Goal: Information Seeking & Learning: Learn about a topic

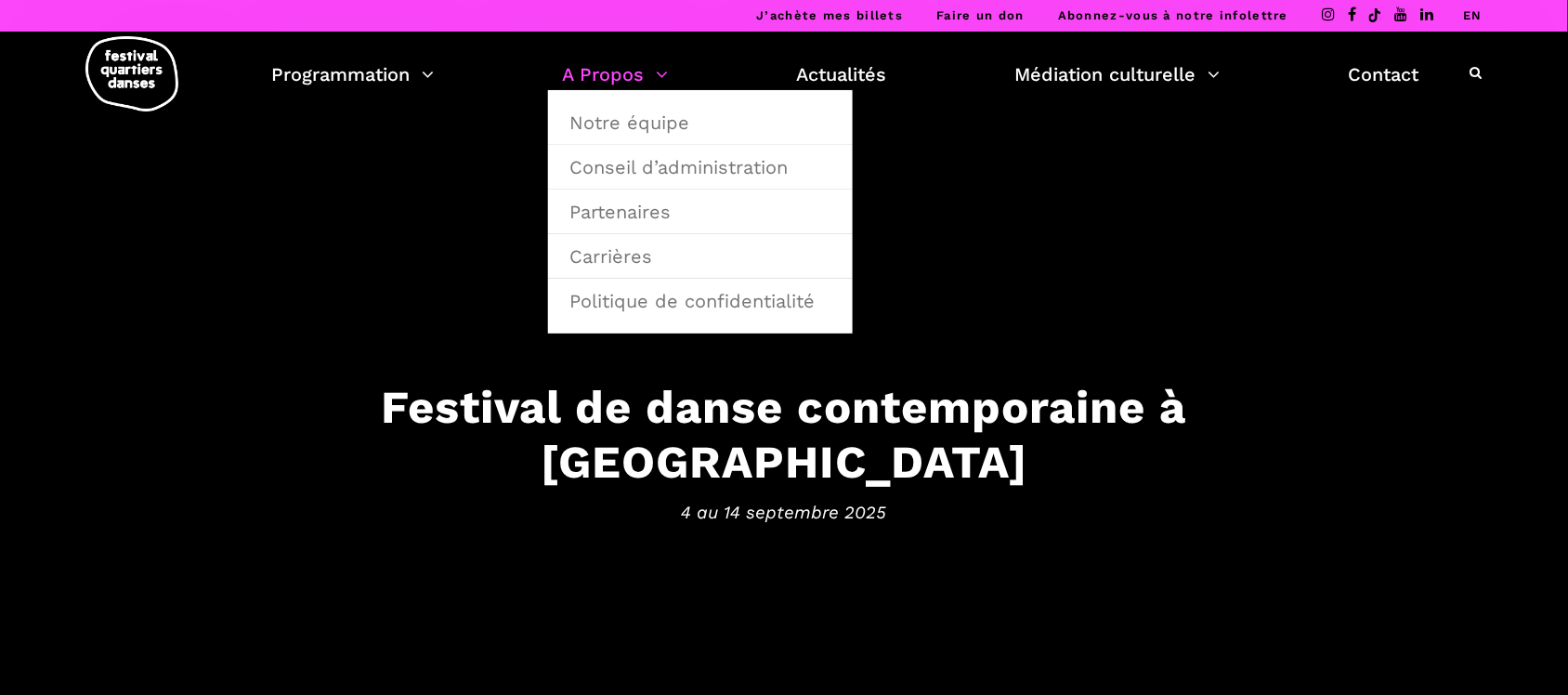
drag, startPoint x: 0, startPoint y: 0, endPoint x: 625, endPoint y: 71, distance: 629.0
click at [625, 71] on link "A Propos" at bounding box center [615, 75] width 105 height 32
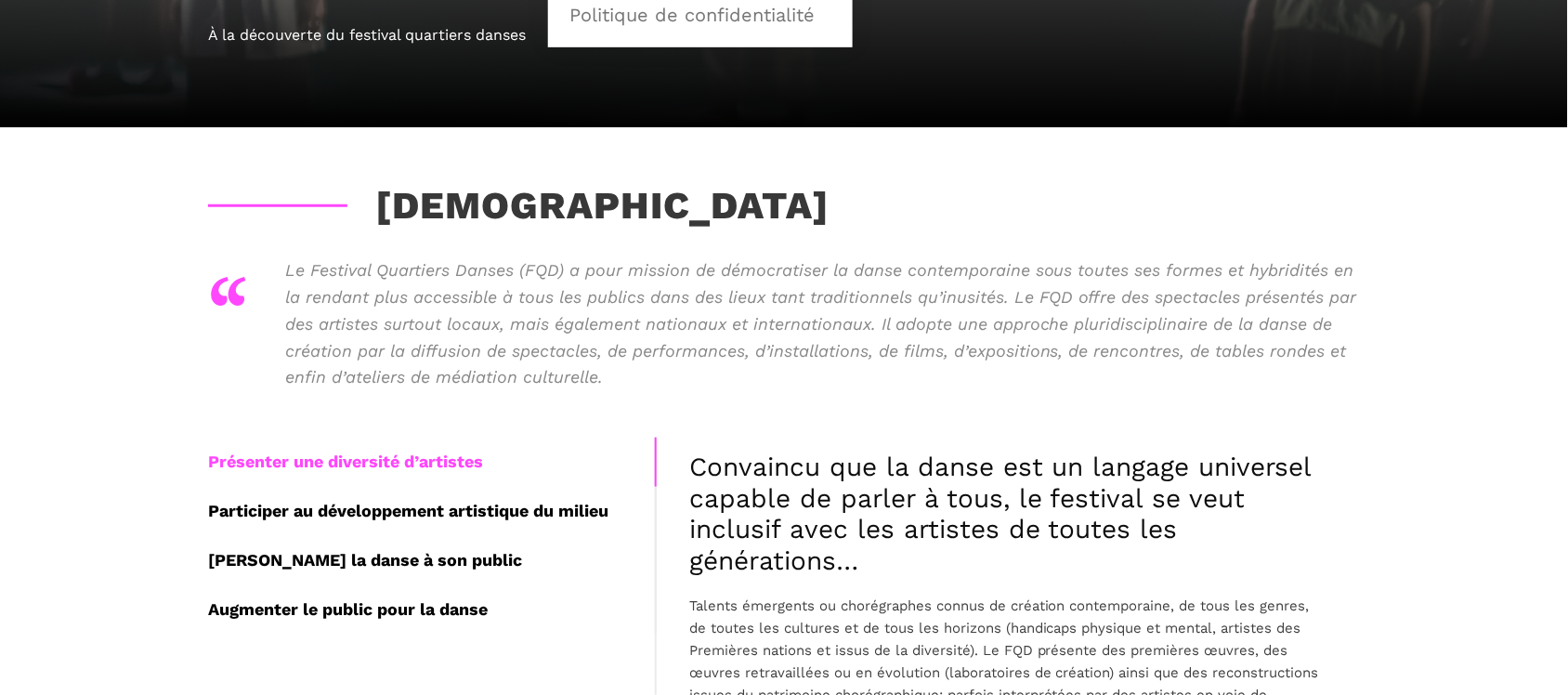
scroll to position [348, 0]
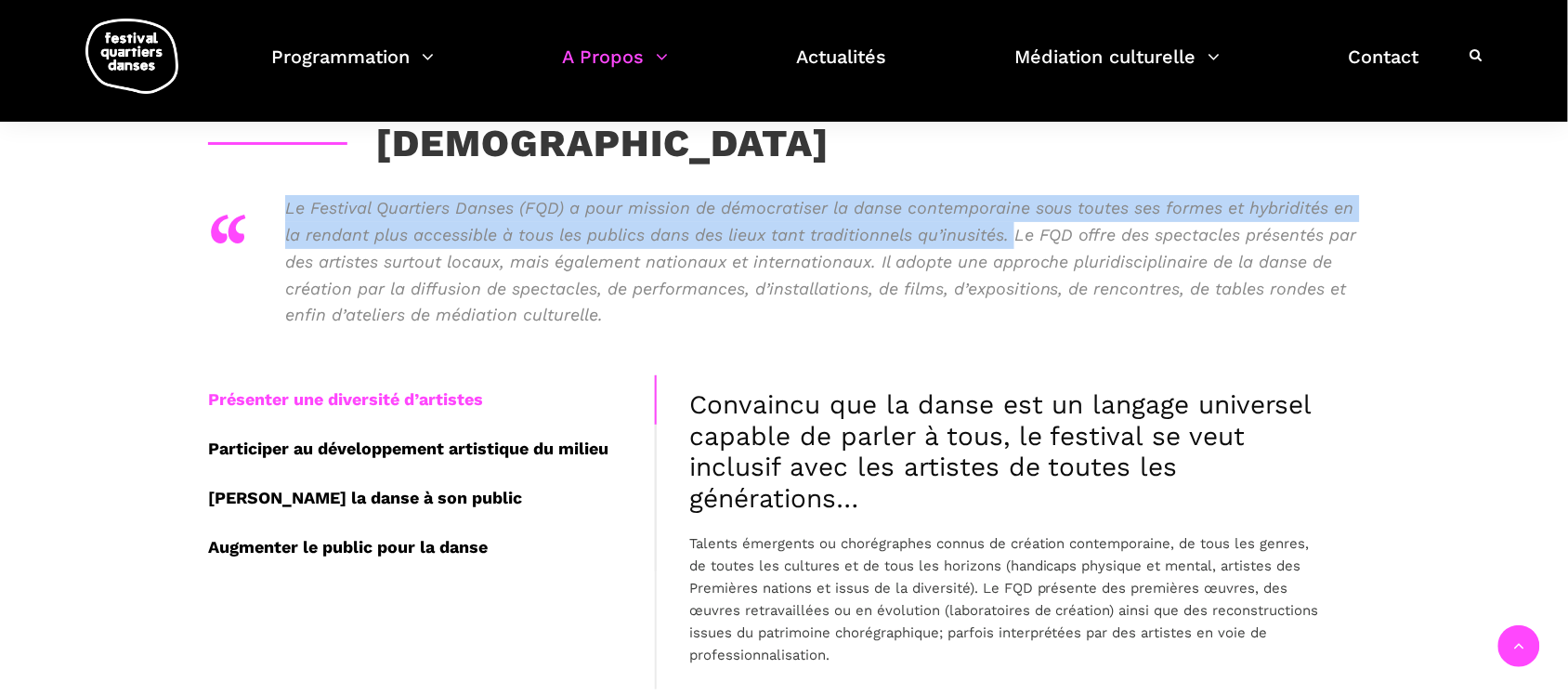
drag, startPoint x: 288, startPoint y: 206, endPoint x: 1014, endPoint y: 240, distance: 726.8
click at [1014, 240] on p "Le Festival Quartiers Danses (FQD) a pour mission de démocratiser la danse cont…" at bounding box center [823, 261] width 1075 height 133
copy p "Le Festival Quartiers Danses (FQD) a pour mission de démocratiser la danse cont…"
